Goal: Task Accomplishment & Management: Manage account settings

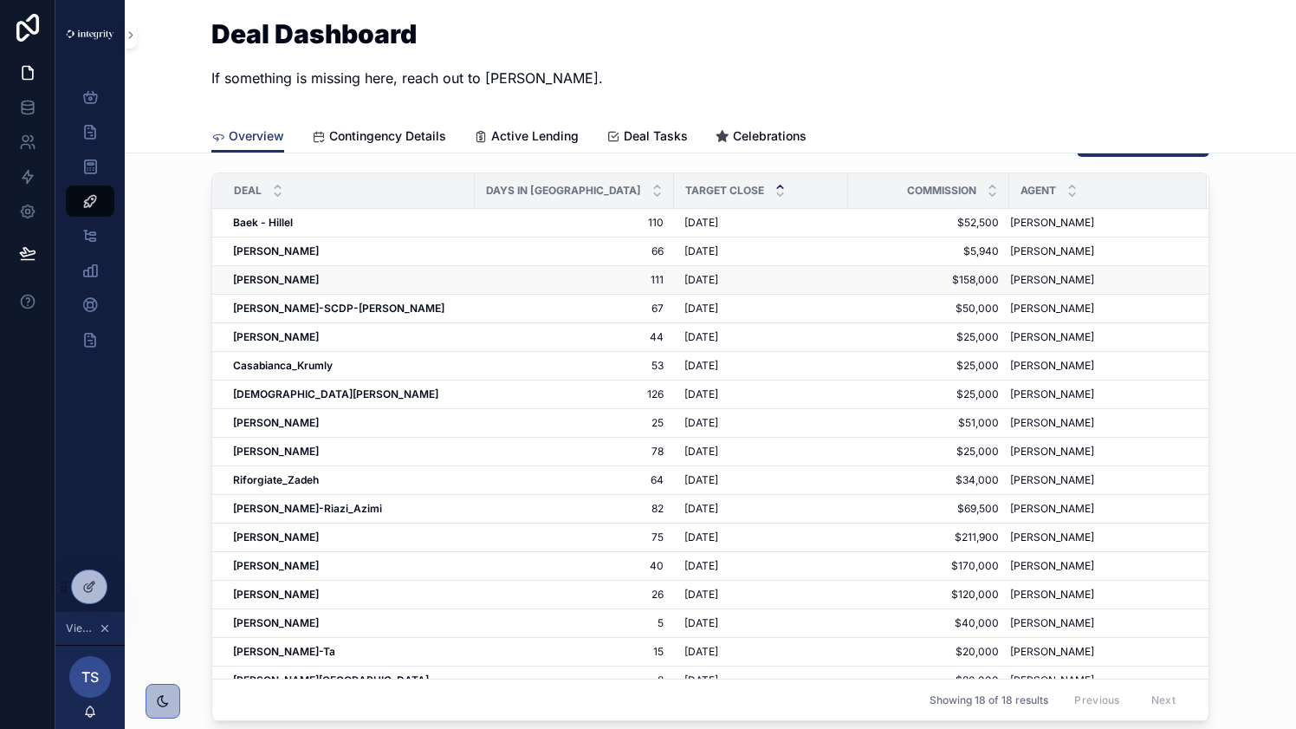
click at [269, 275] on strong "[PERSON_NAME]" at bounding box center [276, 279] width 86 height 13
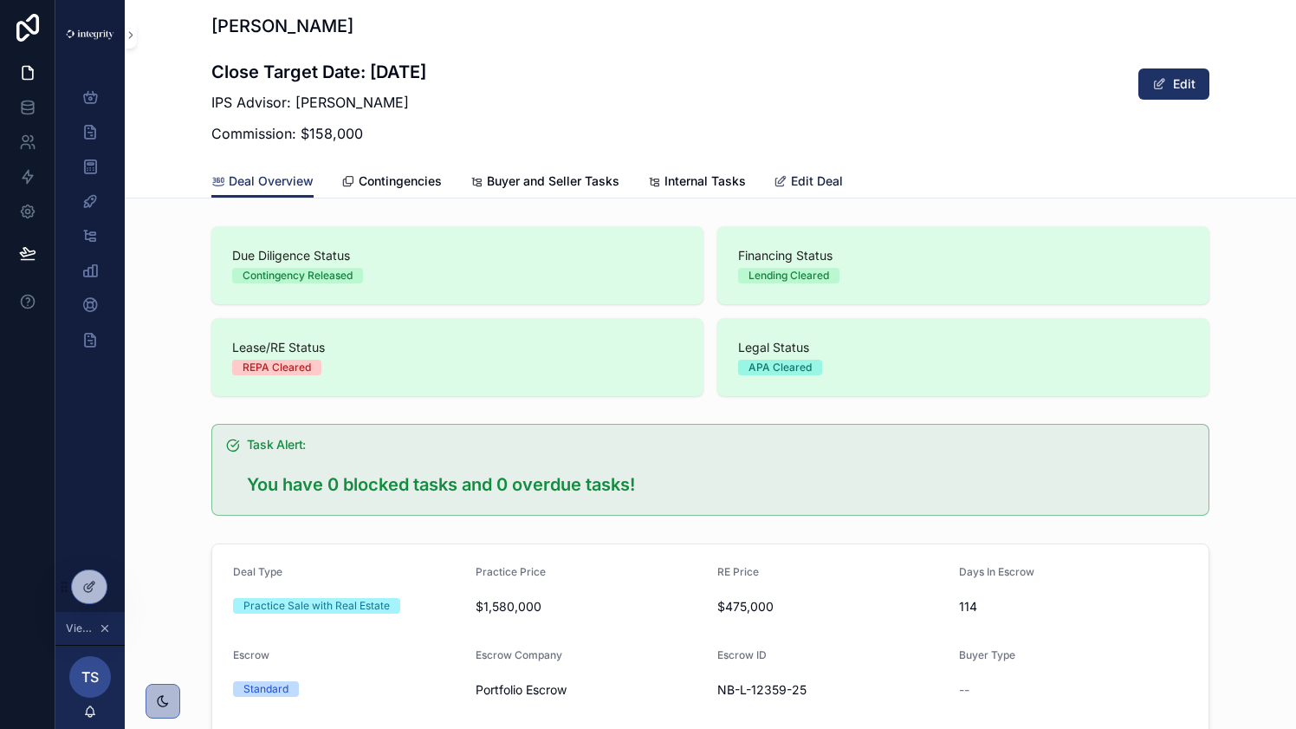
click at [817, 183] on span "Edit Deal" at bounding box center [817, 180] width 52 height 17
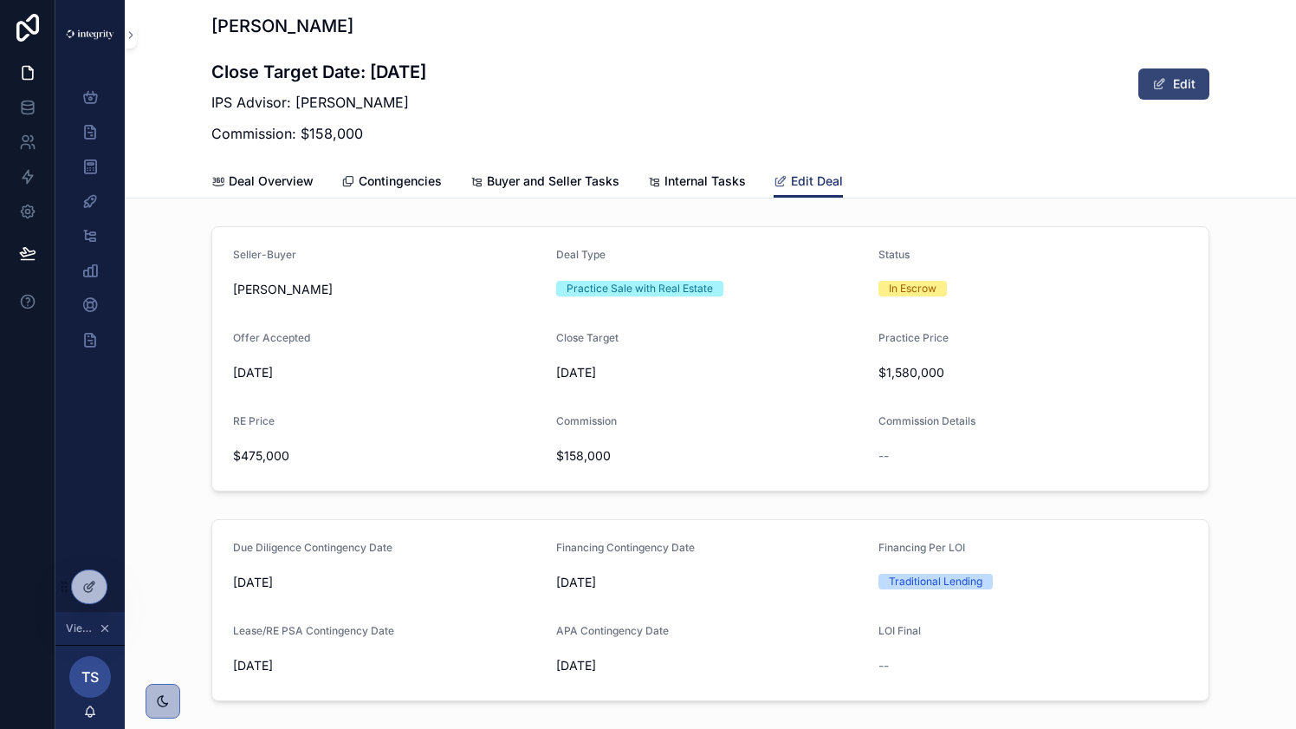
click at [1192, 76] on button "Edit" at bounding box center [1173, 83] width 71 height 31
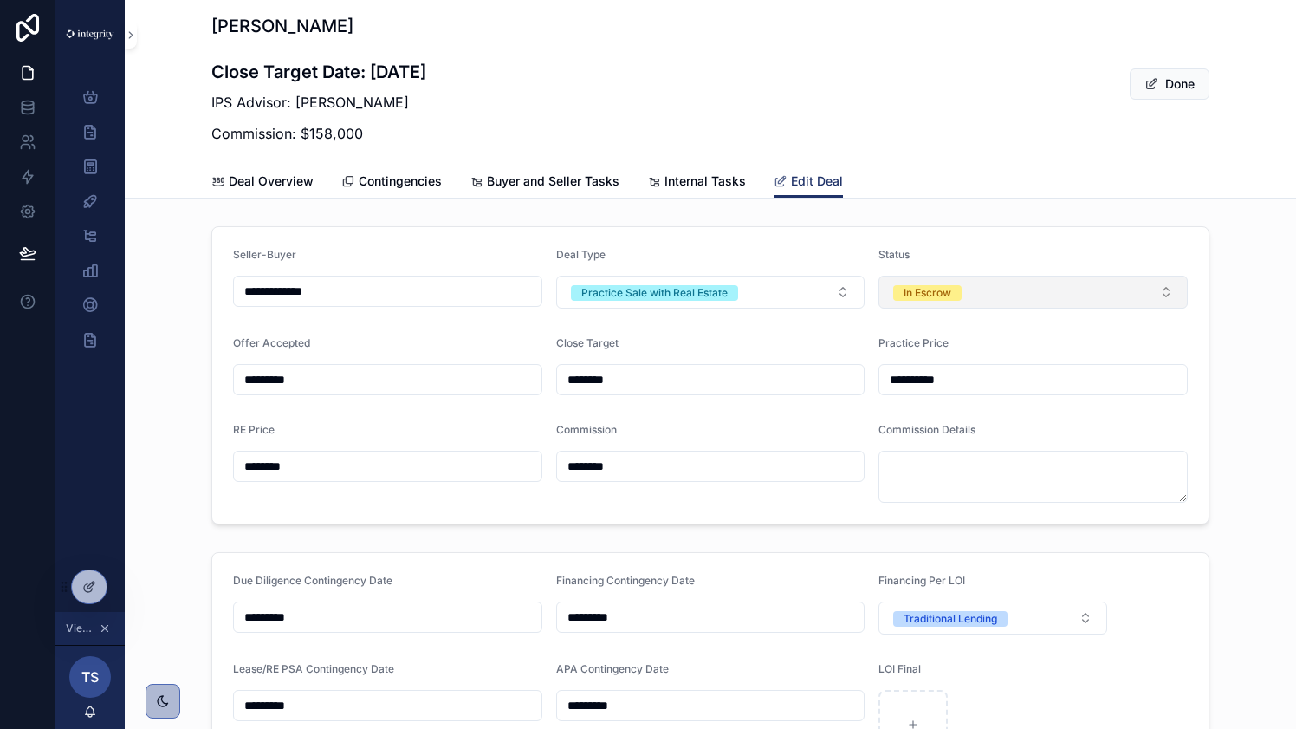
click at [1174, 292] on button "In Escrow" at bounding box center [1032, 291] width 309 height 33
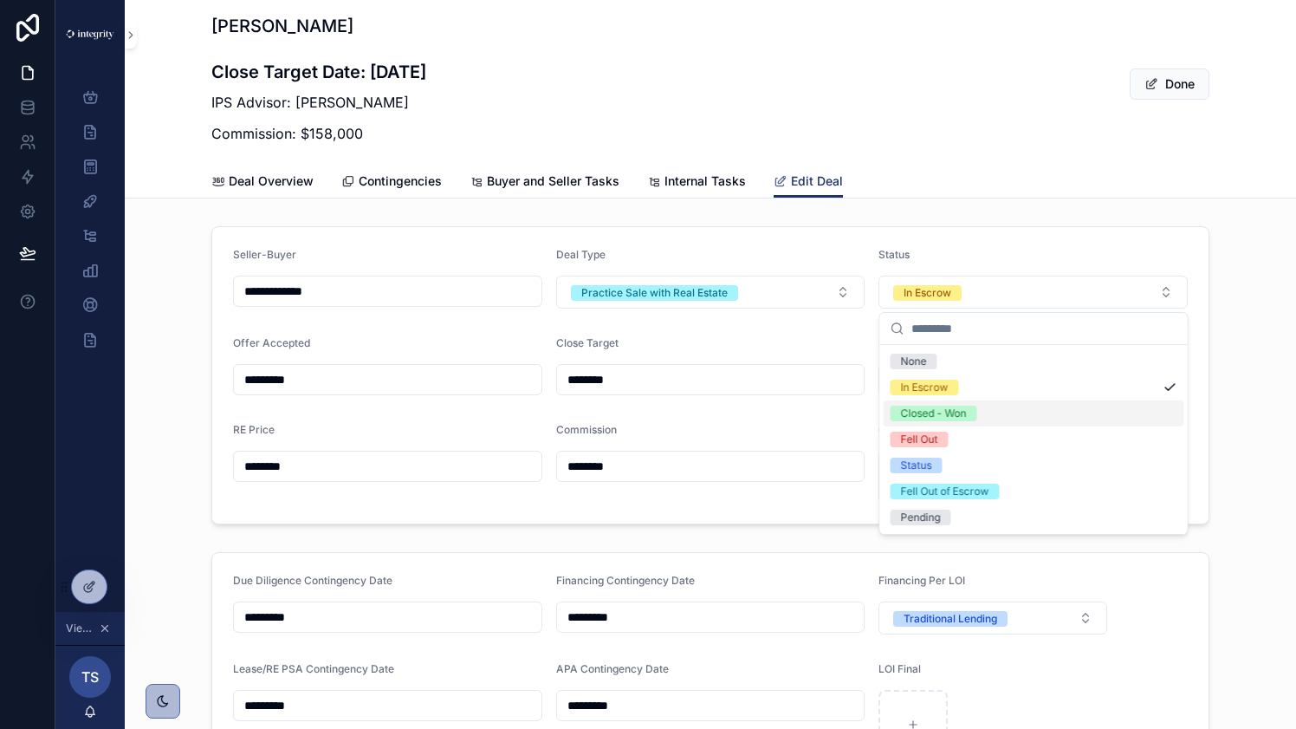
click at [1098, 414] on div "Closed - Won" at bounding box center [1034, 413] width 301 height 26
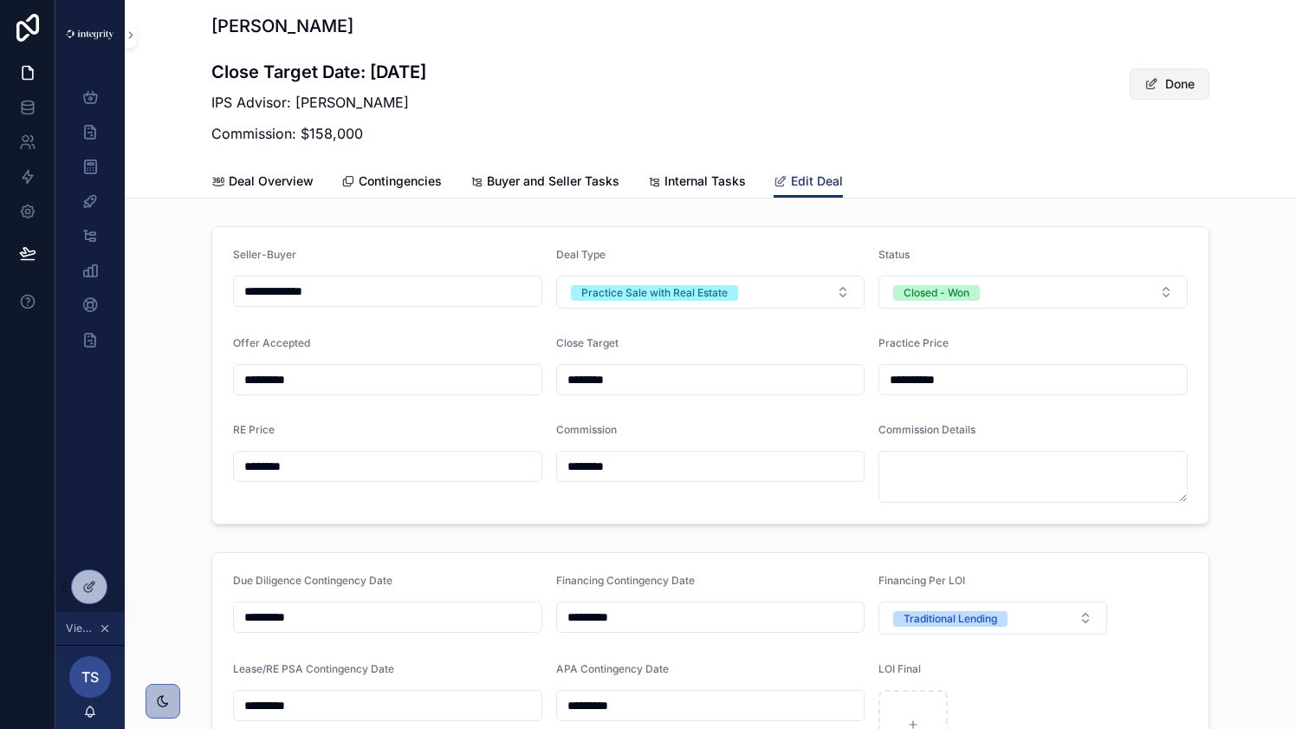
click at [1174, 95] on button "Done" at bounding box center [1170, 83] width 80 height 31
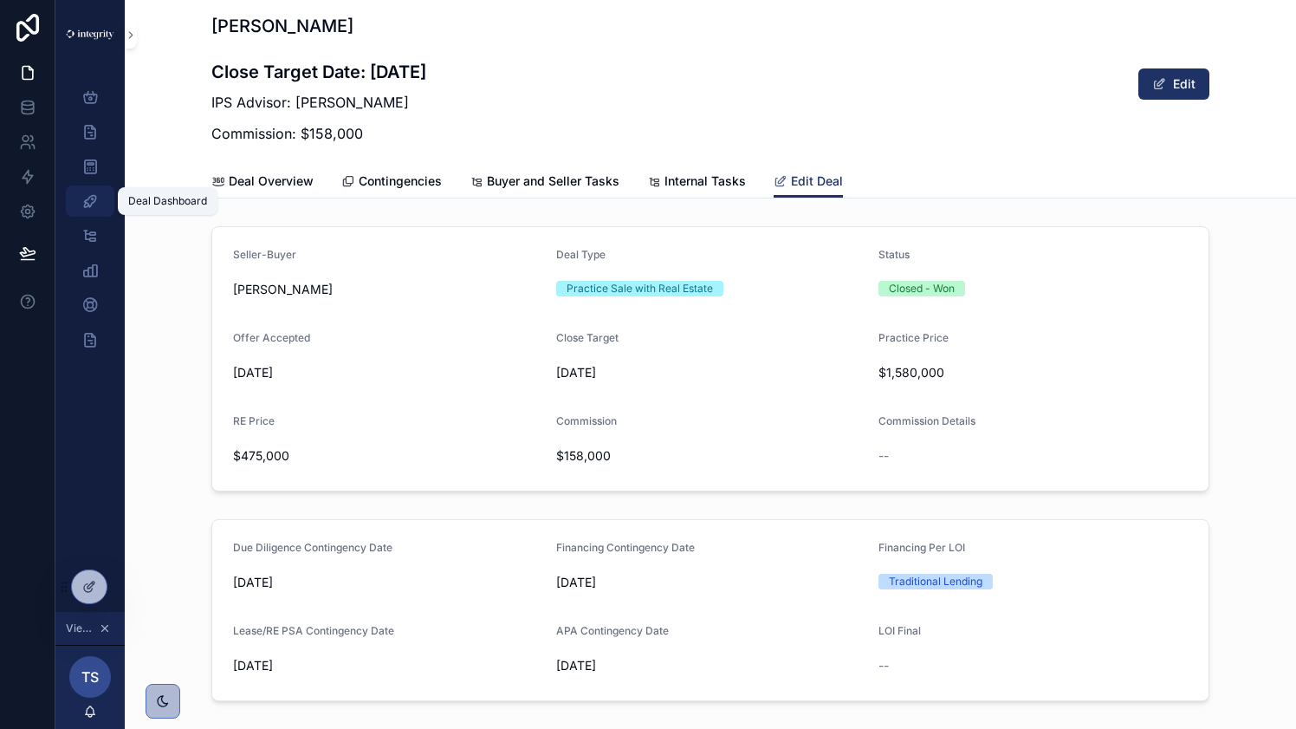
click at [87, 198] on icon "scrollable content" at bounding box center [89, 200] width 17 height 17
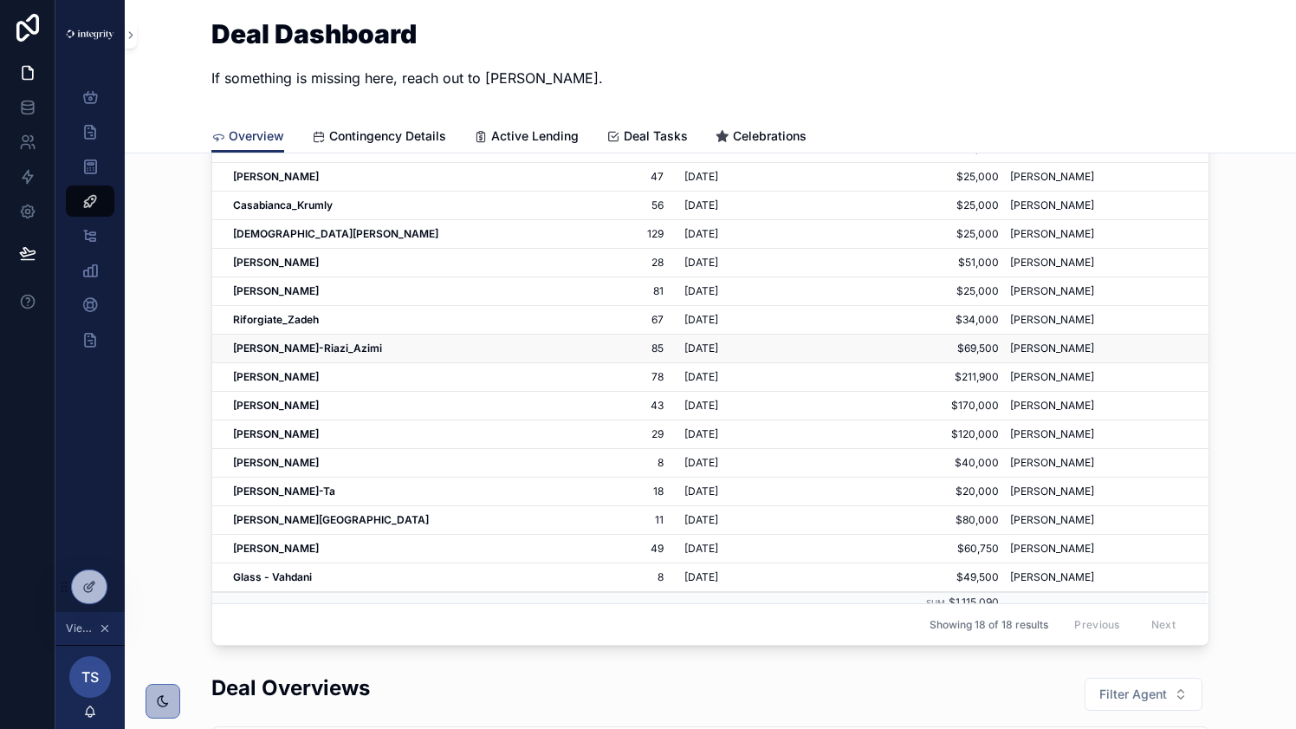
scroll to position [66, 0]
